Goal: Navigation & Orientation: Find specific page/section

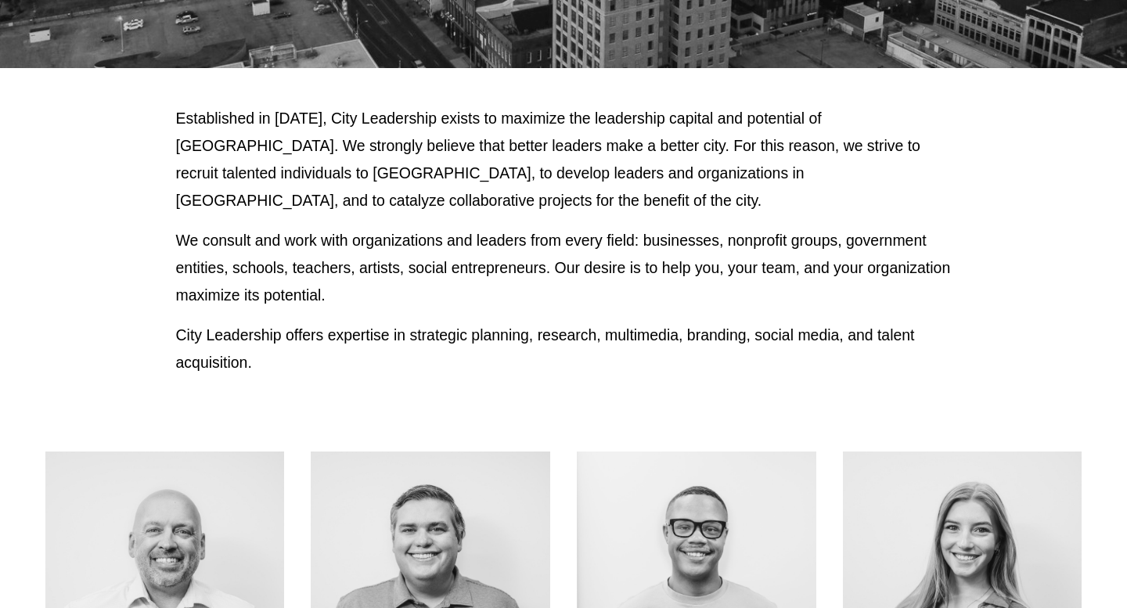
scroll to position [336, 0]
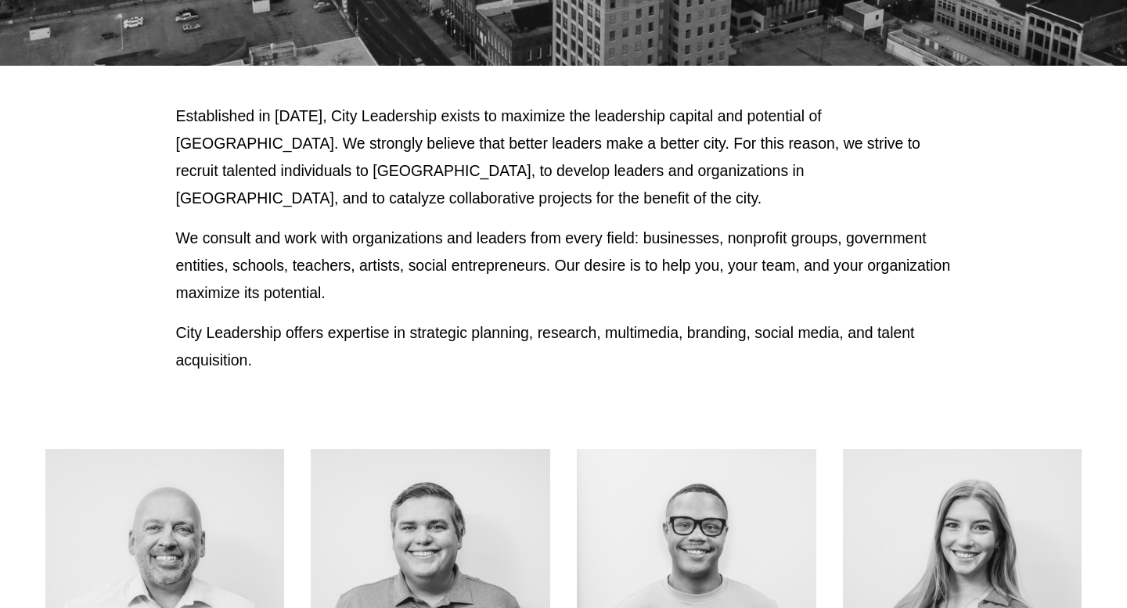
click at [866, 229] on p "We consult and work with organizations and leaders from every field: businesses…" at bounding box center [564, 266] width 776 height 82
click at [974, 281] on div "Established in 2010, City Leadership exists to maximize the leadership capital …" at bounding box center [563, 239] width 1127 height 272
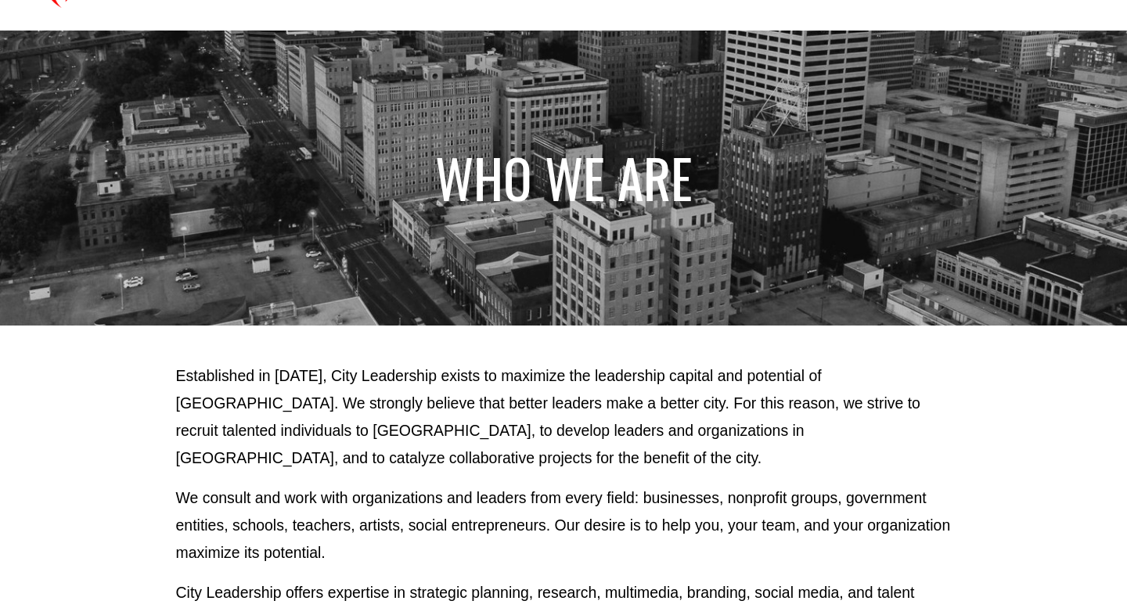
scroll to position [0, 0]
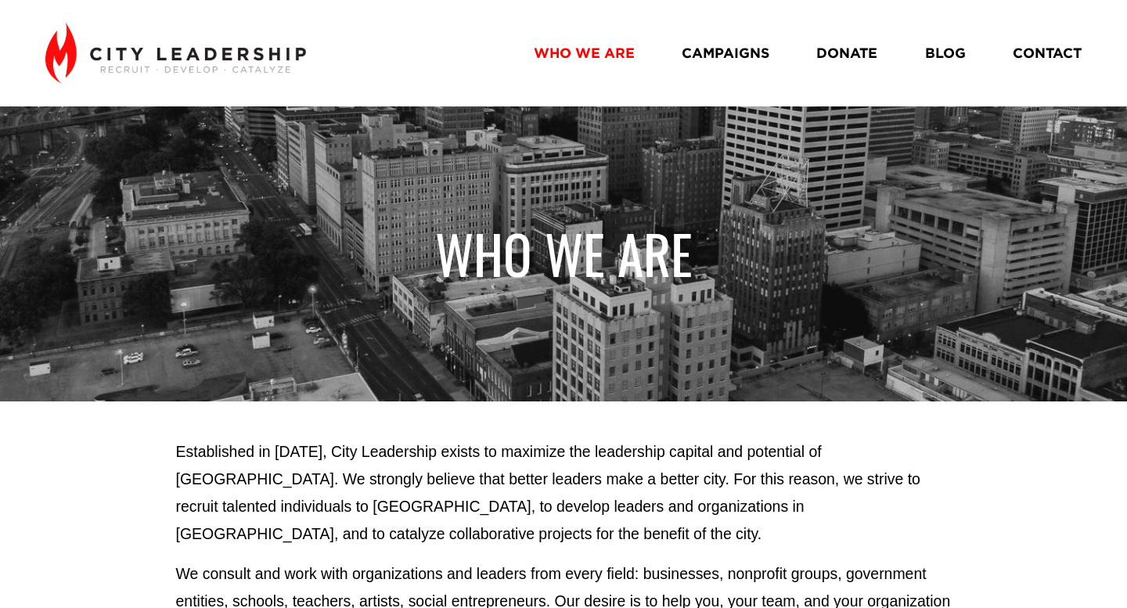
click at [720, 59] on link "CAMPAIGNS" at bounding box center [726, 52] width 88 height 27
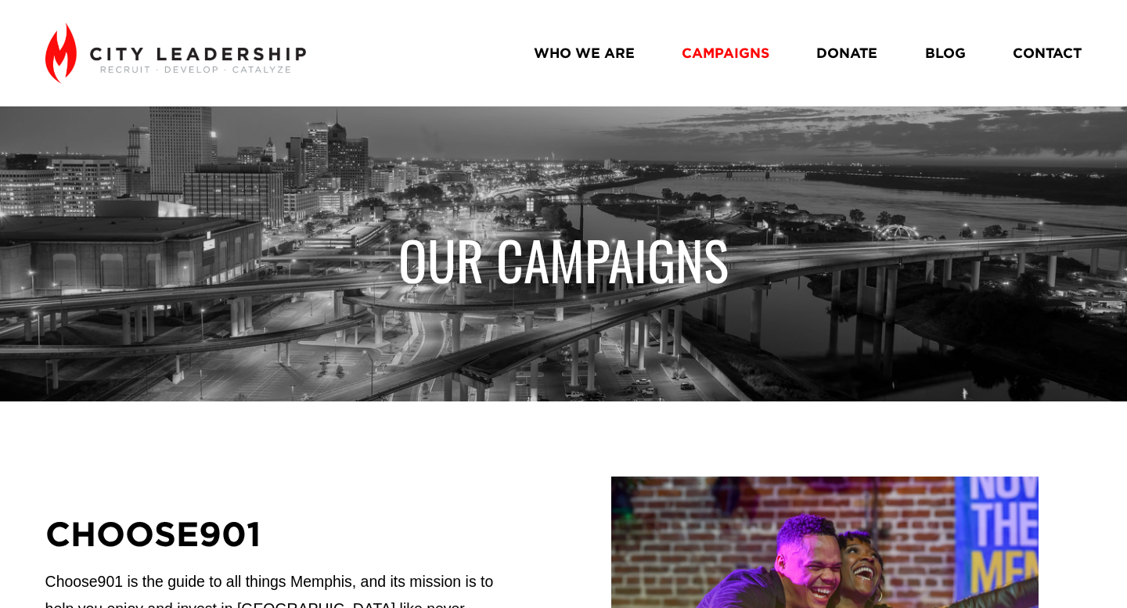
click at [946, 55] on link "BLOG" at bounding box center [945, 52] width 41 height 27
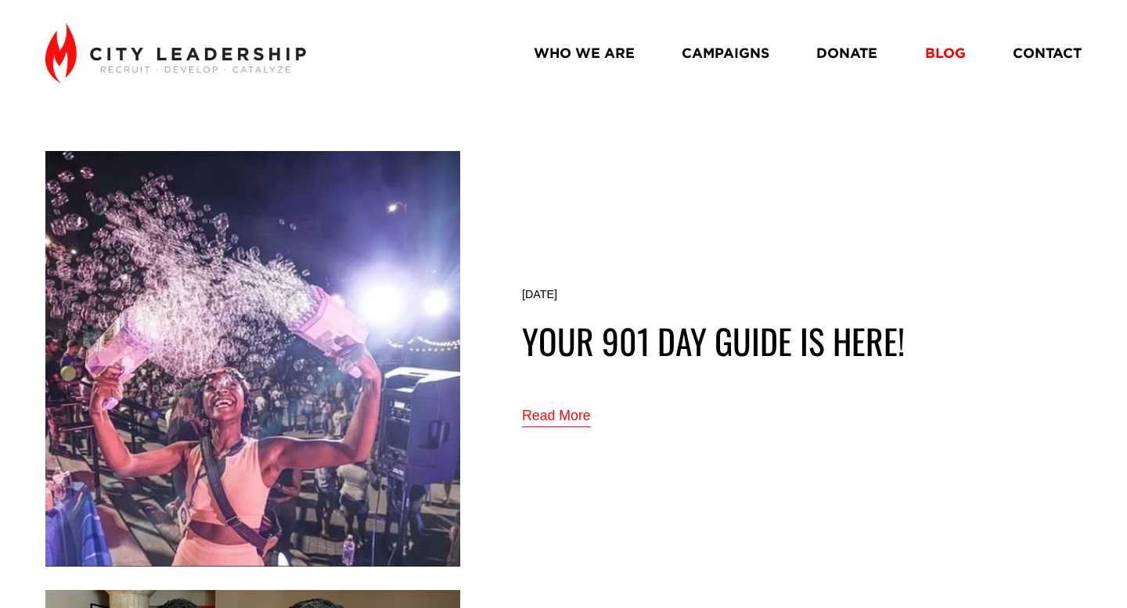
click at [633, 57] on nav "WHO WE ARE CAMPAIGNS DONATE BLOG CONTACT" at bounding box center [808, 52] width 549 height 27
click at [611, 55] on link "WHO WE ARE" at bounding box center [584, 52] width 101 height 27
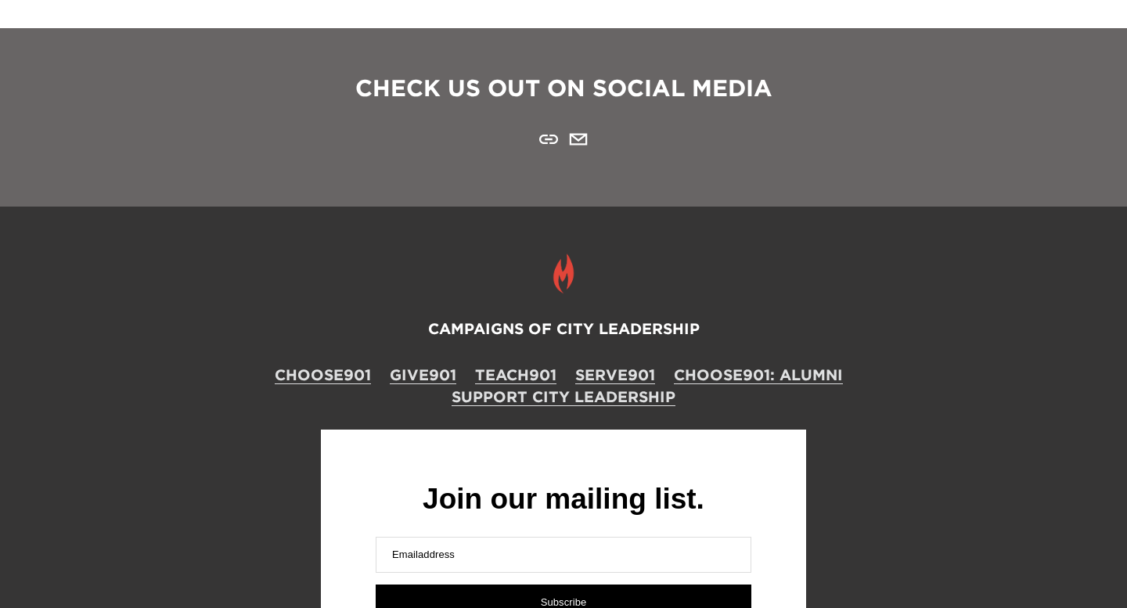
scroll to position [2268, 0]
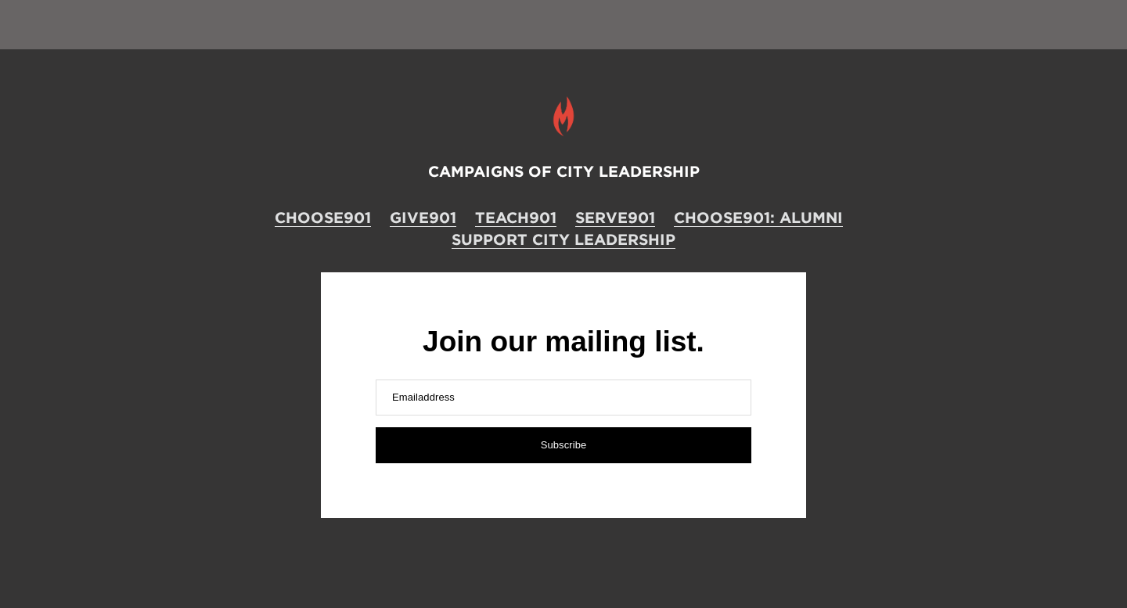
click at [1075, 200] on div "CAMPAIGNS OF CITY LEADERSHIP CHOOSE901 GIVE901 TEACH901 SERVE901 CHOOSE901: ALU…" at bounding box center [563, 193] width 1037 height 67
click at [329, 218] on link "CHOOSE901" at bounding box center [323, 217] width 96 height 21
